Goal: Information Seeking & Learning: Understand process/instructions

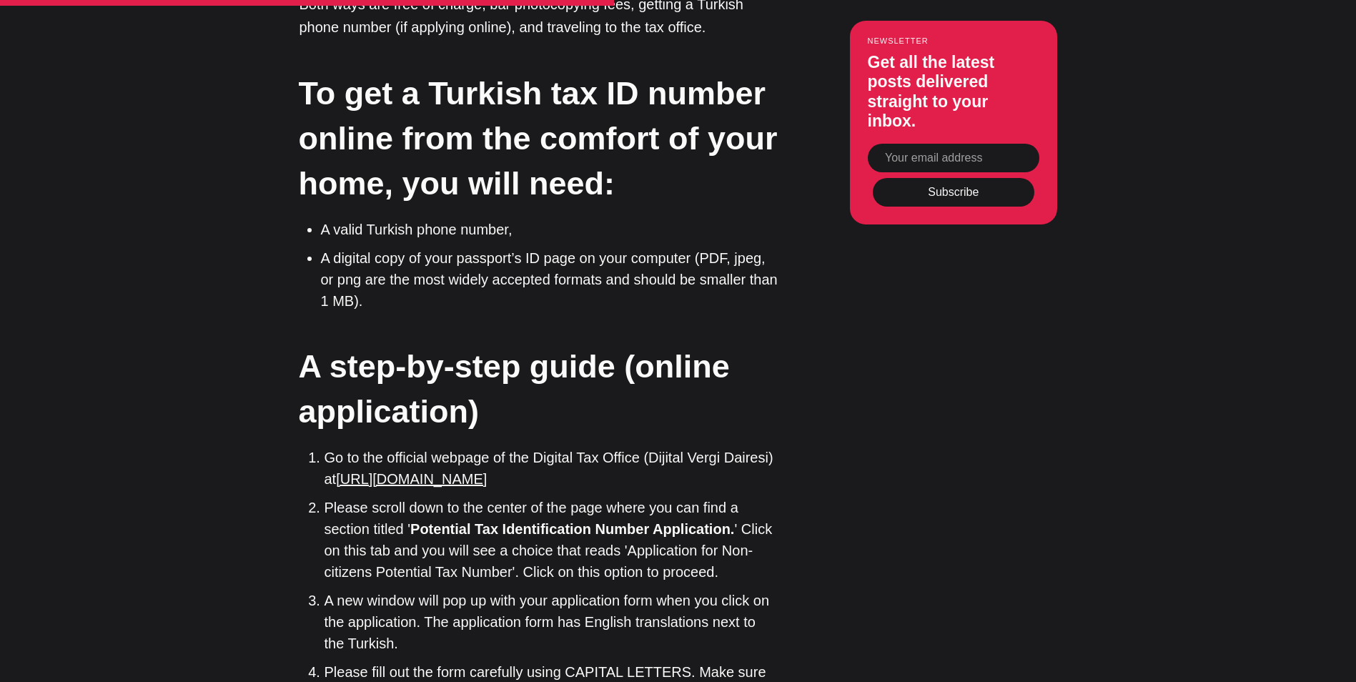
scroll to position [2645, 0]
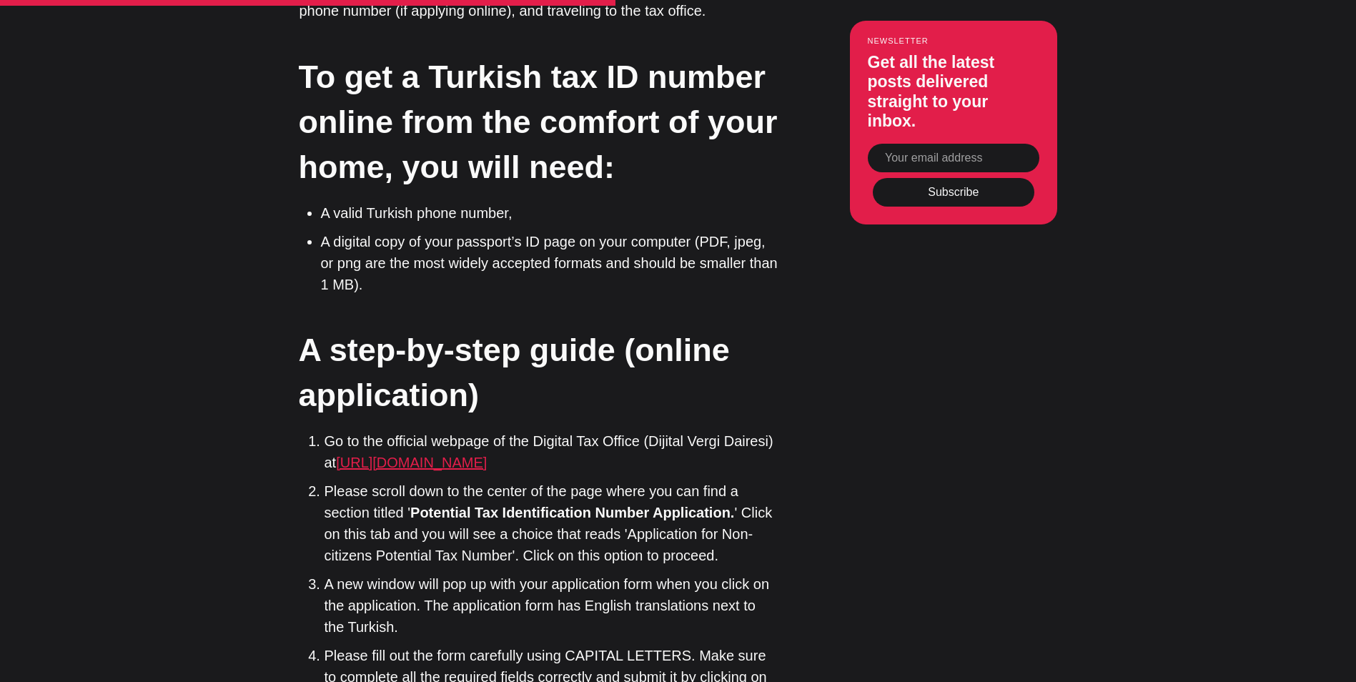
click at [468, 455] on link "[URL][DOMAIN_NAME]" at bounding box center [411, 463] width 151 height 16
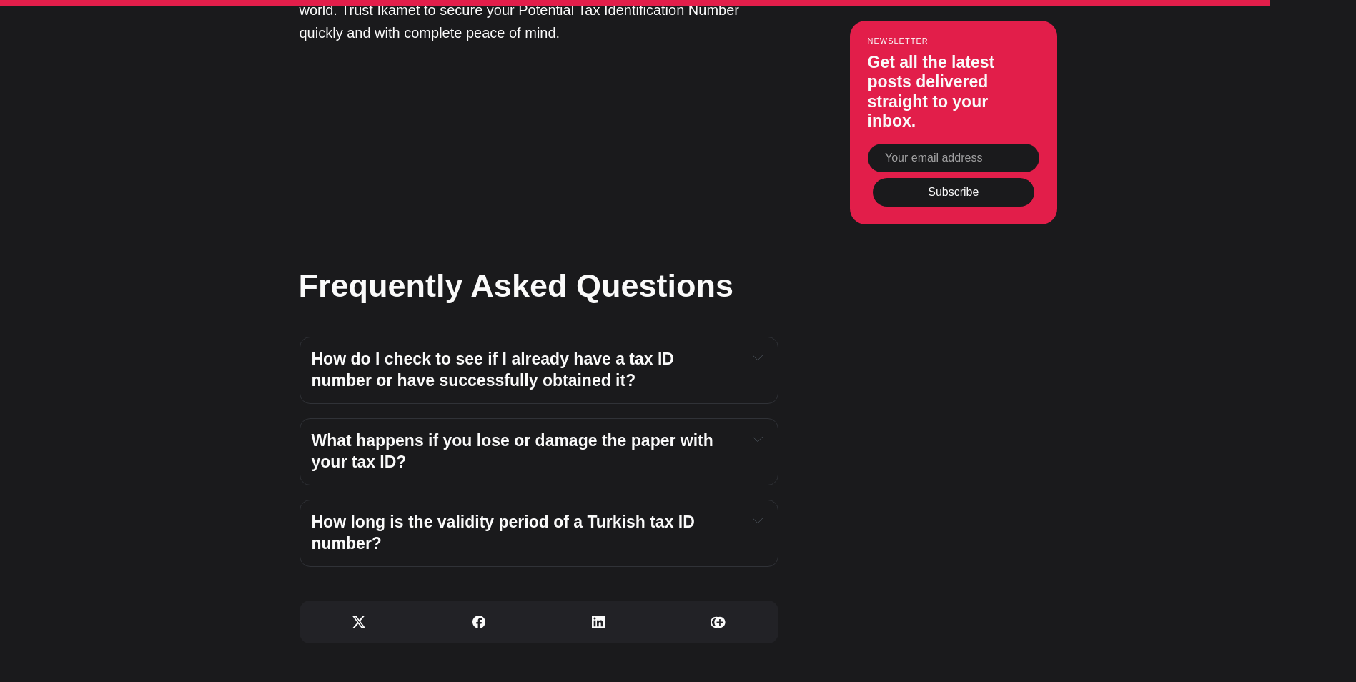
scroll to position [4647, 0]
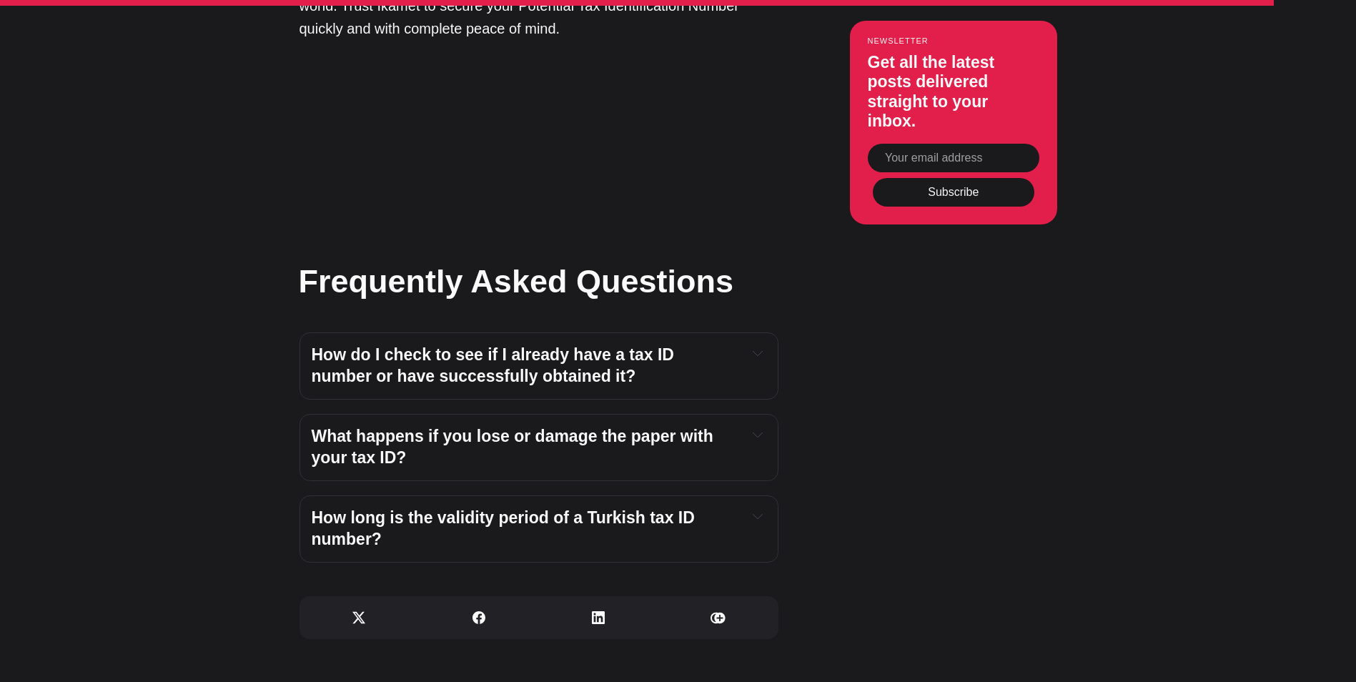
click at [678, 345] on h4 "How do I check to see if I already have a tax ID number or have successfully ob…" at bounding box center [524, 366] width 425 height 43
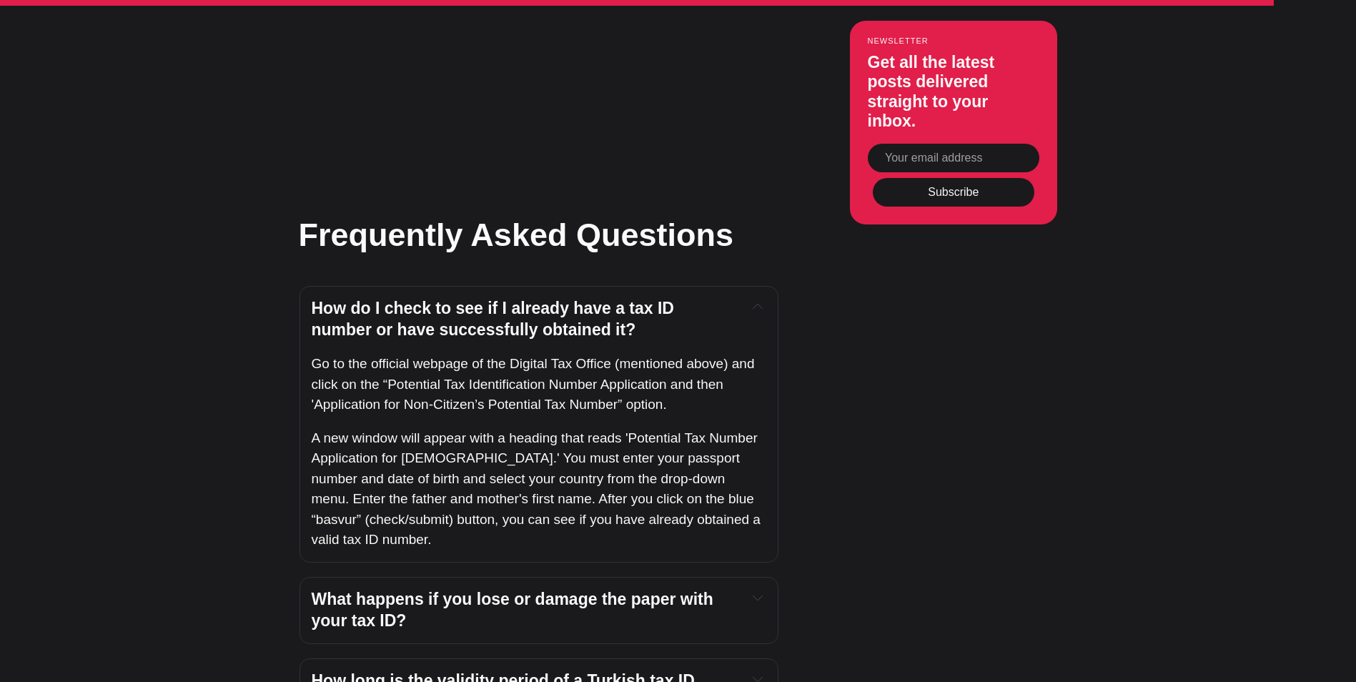
scroll to position [4719, 0]
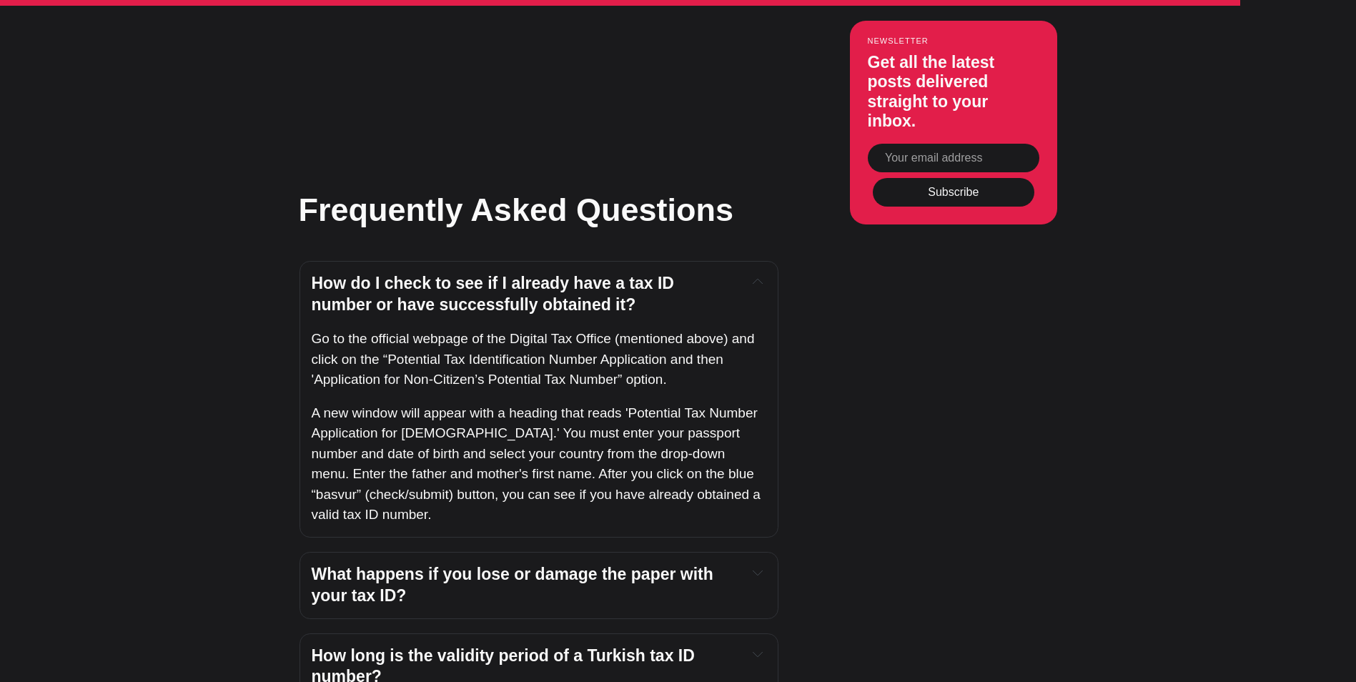
click at [650, 564] on h4 "What happens if you lose or damage the paper with your tax ID?" at bounding box center [524, 585] width 425 height 43
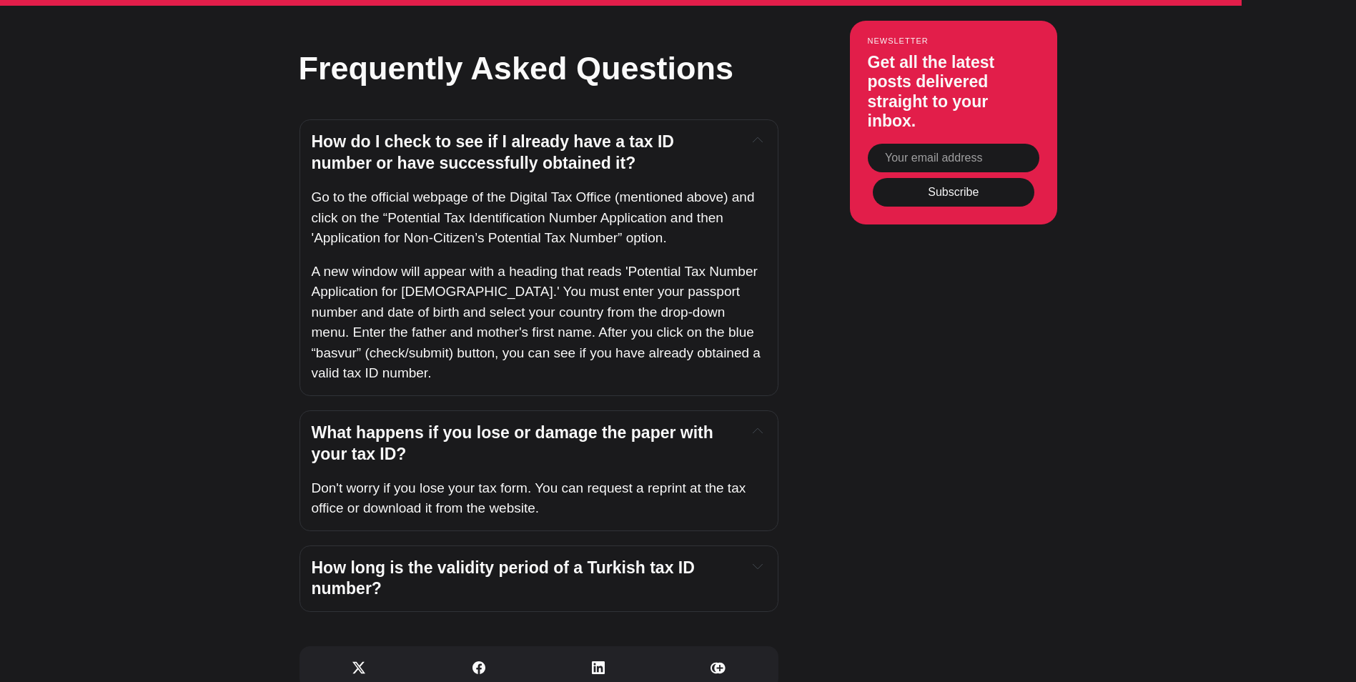
scroll to position [4862, 0]
click at [706, 556] on h4 "How long is the validity period of a Turkish tax ID number?" at bounding box center [524, 577] width 425 height 43
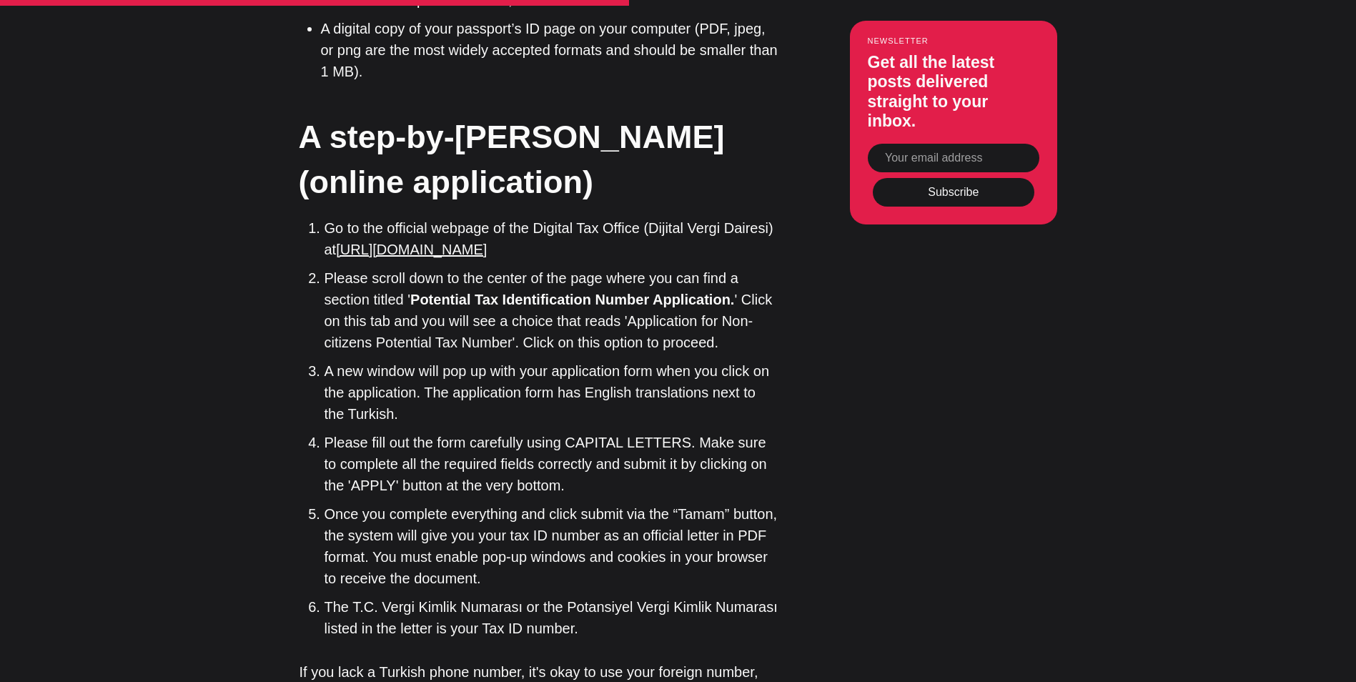
scroll to position [2717, 0]
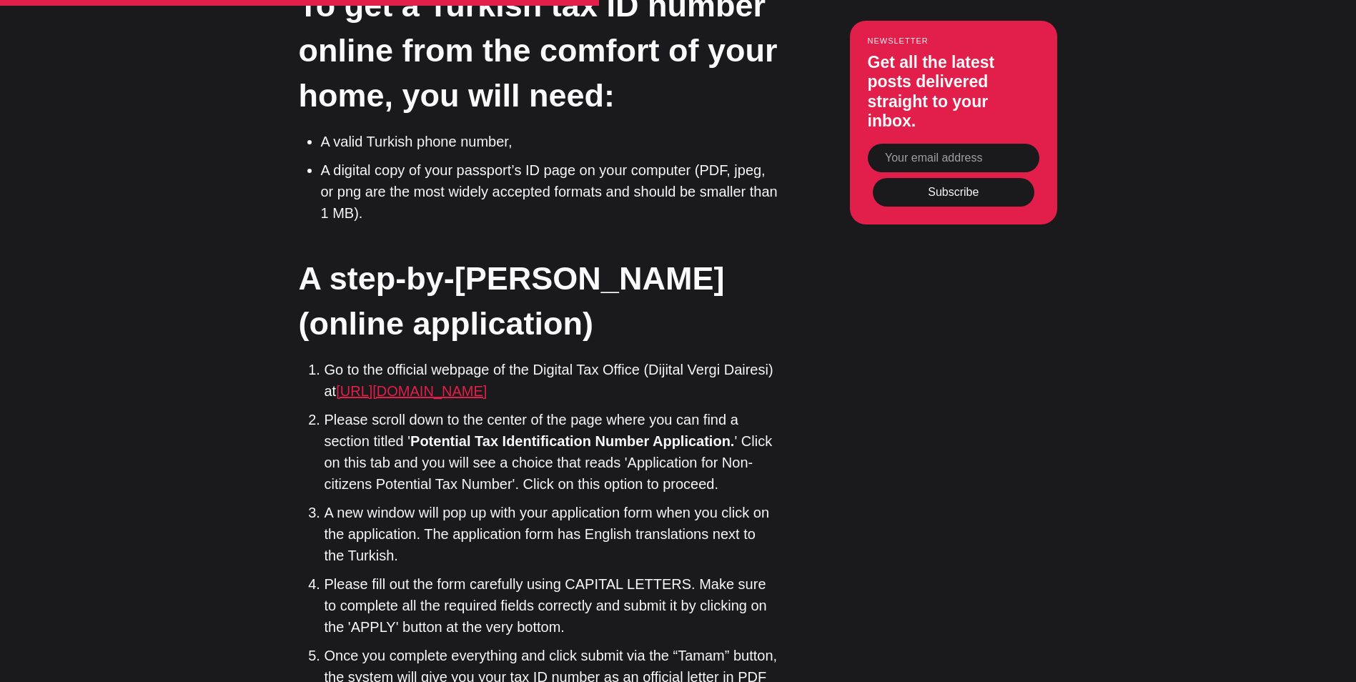
click at [468, 383] on link "[URL][DOMAIN_NAME]" at bounding box center [411, 391] width 151 height 16
